Goal: Task Accomplishment & Management: Use online tool/utility

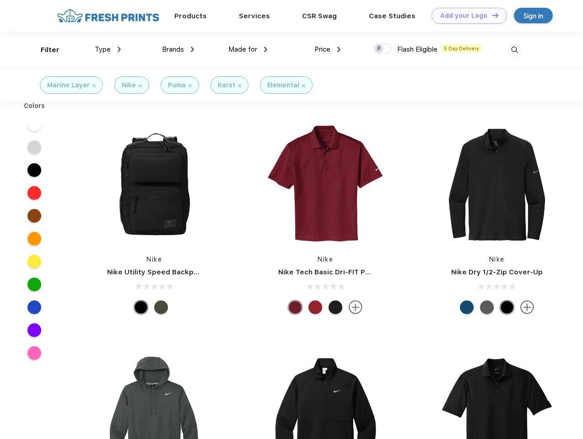
click at [466, 16] on link "Add your Logo Design Tool" at bounding box center [470, 16] width 76 height 16
click at [0, 0] on div "Design Tool" at bounding box center [0, 0] width 0 height 0
click at [491, 15] on link "Add your Logo Design Tool" at bounding box center [470, 16] width 76 height 16
click at [44, 50] on div "Filter" at bounding box center [50, 50] width 19 height 11
click at [108, 49] on span "Type" at bounding box center [103, 49] width 16 height 8
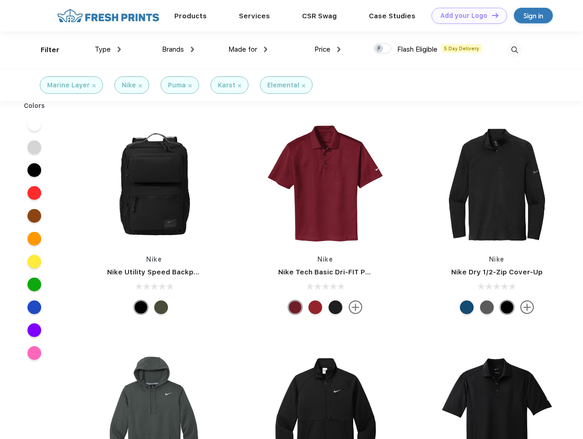
click at [178, 49] on span "Brands" at bounding box center [173, 49] width 22 height 8
click at [248, 49] on span "Made for" at bounding box center [242, 49] width 29 height 8
click at [328, 49] on span "Price" at bounding box center [322, 49] width 16 height 8
click at [383, 49] on div at bounding box center [382, 48] width 18 height 10
click at [379, 49] on input "checkbox" at bounding box center [376, 46] width 6 height 6
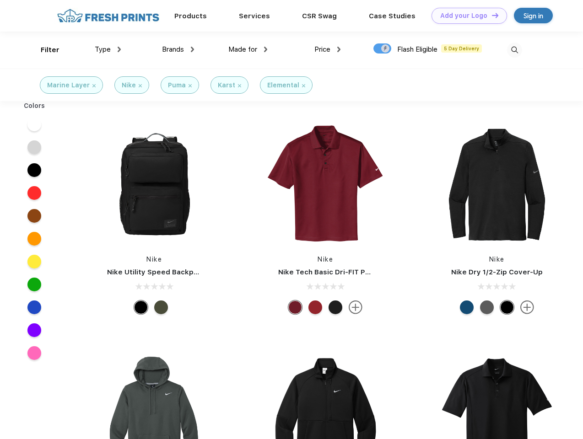
click at [514, 50] on img at bounding box center [514, 50] width 15 height 15
